Goal: Navigation & Orientation: Find specific page/section

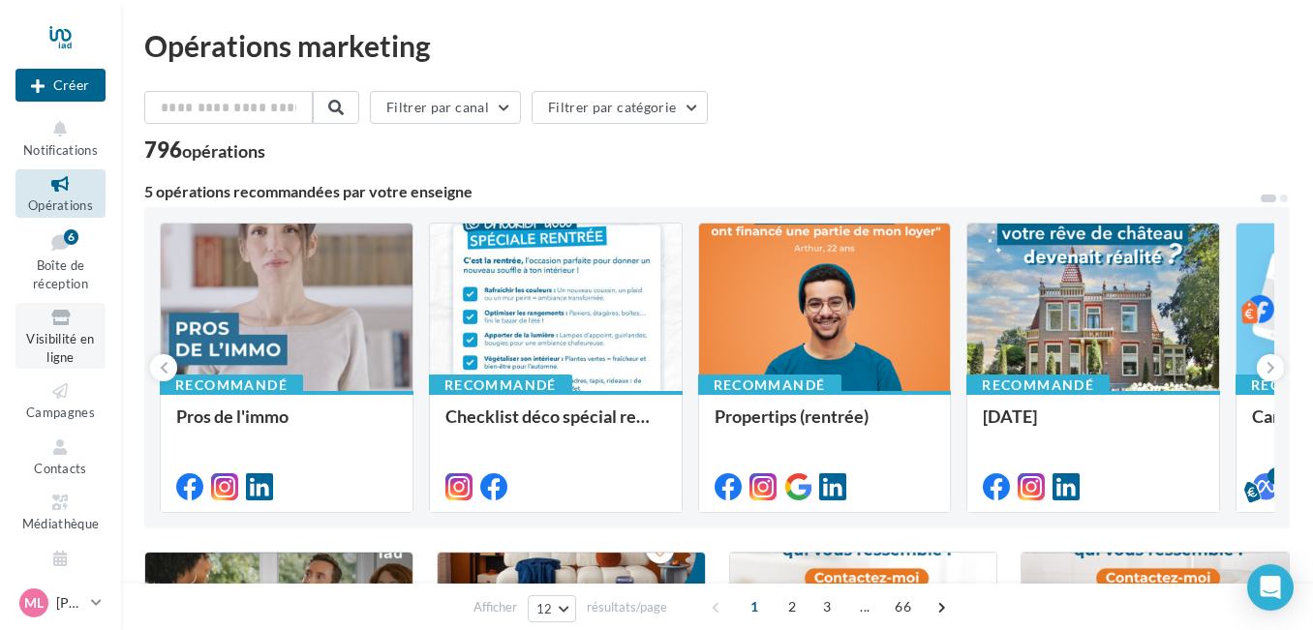
click at [57, 329] on link "Visibilité en ligne" at bounding box center [60, 336] width 90 height 66
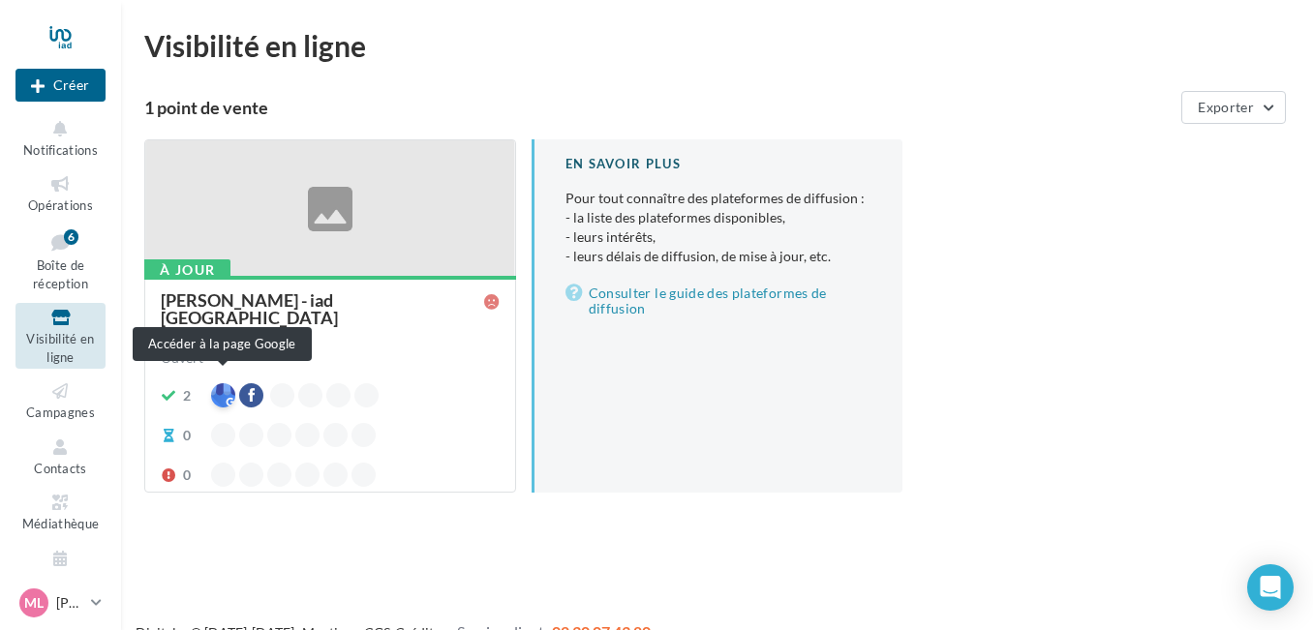
click at [227, 383] on div at bounding box center [223, 395] width 24 height 24
click at [225, 387] on div at bounding box center [223, 395] width 24 height 24
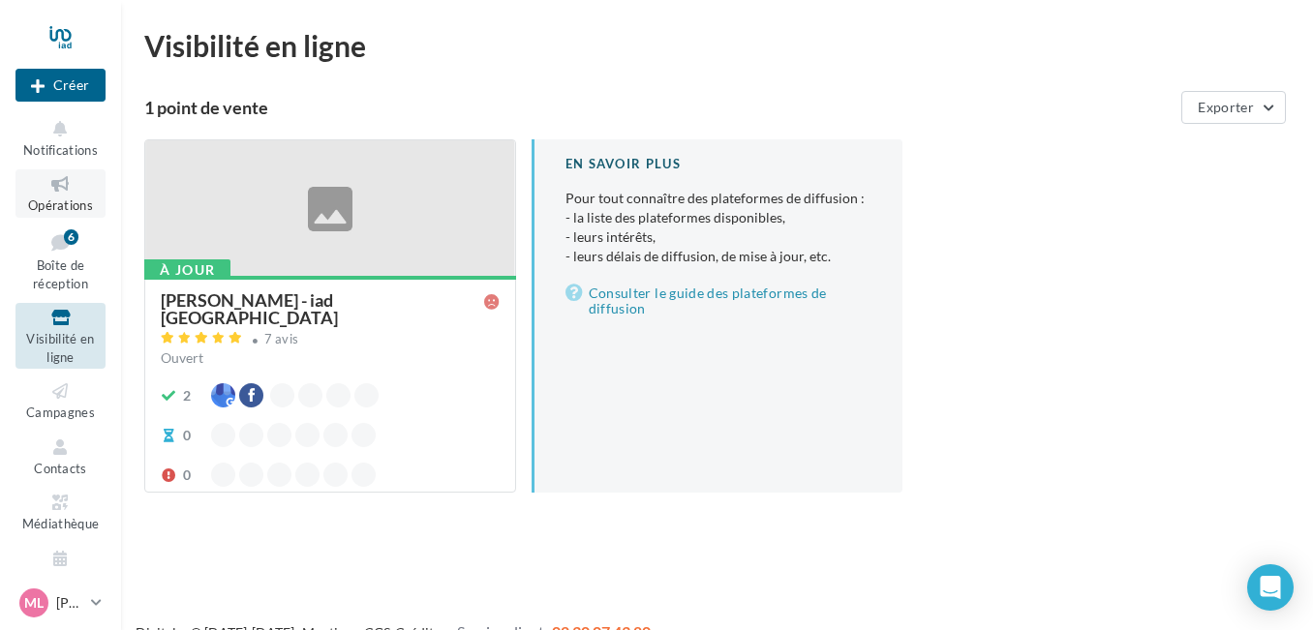
click at [54, 194] on icon at bounding box center [60, 184] width 78 height 22
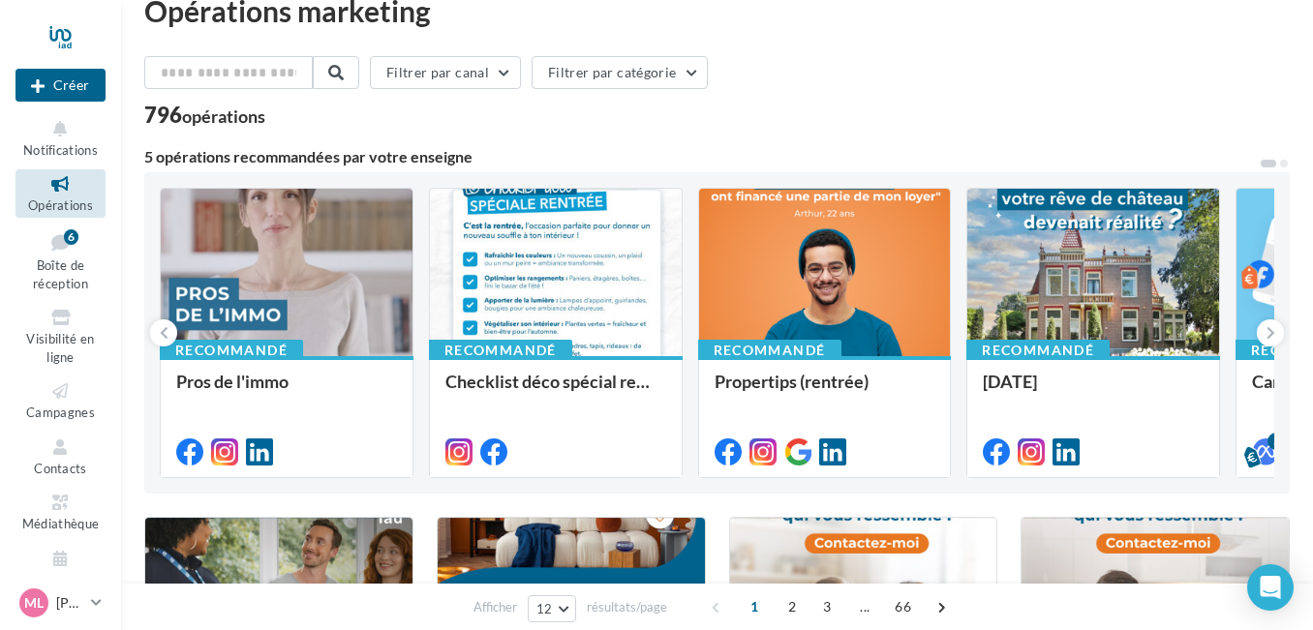
scroll to position [5, 0]
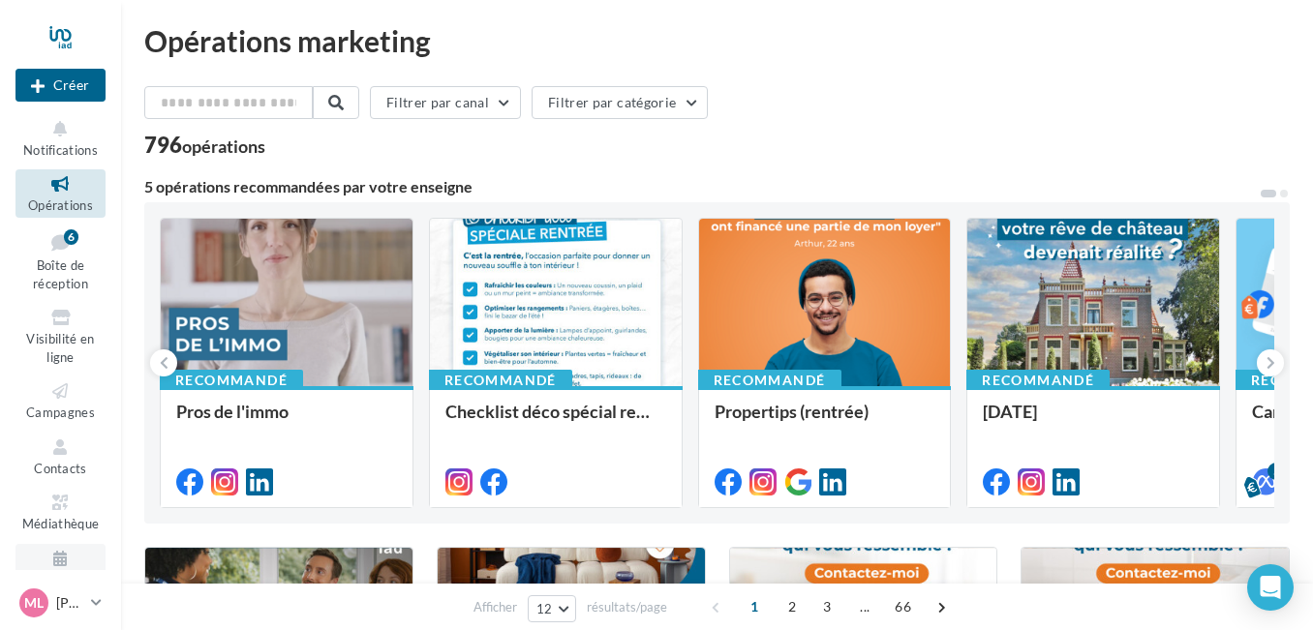
click at [56, 562] on icon at bounding box center [60, 559] width 78 height 22
